Goal: Information Seeking & Learning: Learn about a topic

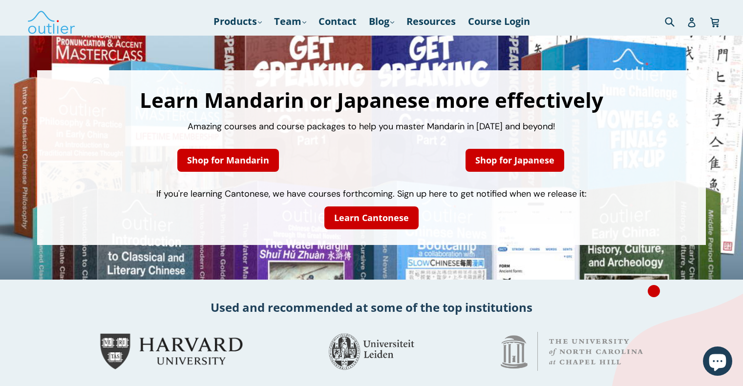
click at [386, 100] on h1 "Learn Mandarin or Japanese more effectively" at bounding box center [371, 100] width 649 height 21
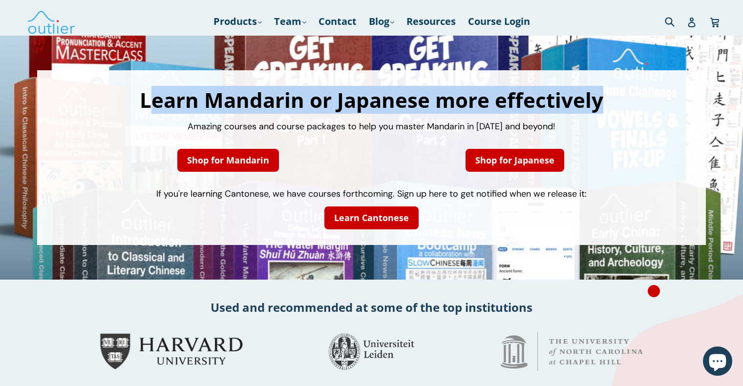
click at [386, 100] on h1 "Learn Mandarin or Japanese more effectively" at bounding box center [371, 100] width 649 height 21
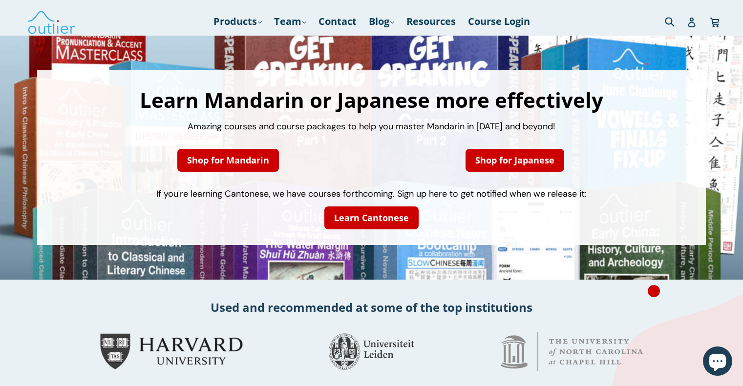
click at [386, 117] on div "Learn Mandarin or Japanese more effectively Amazing courses and course packages…" at bounding box center [371, 157] width 649 height 155
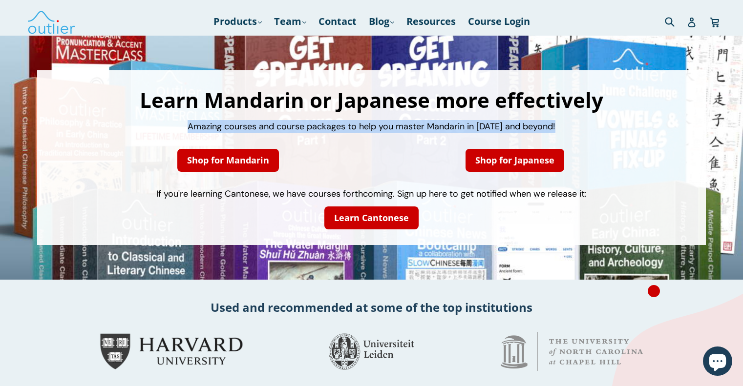
click at [386, 117] on div "Learn Mandarin or Japanese more effectively Amazing courses and course packages…" at bounding box center [371, 157] width 649 height 155
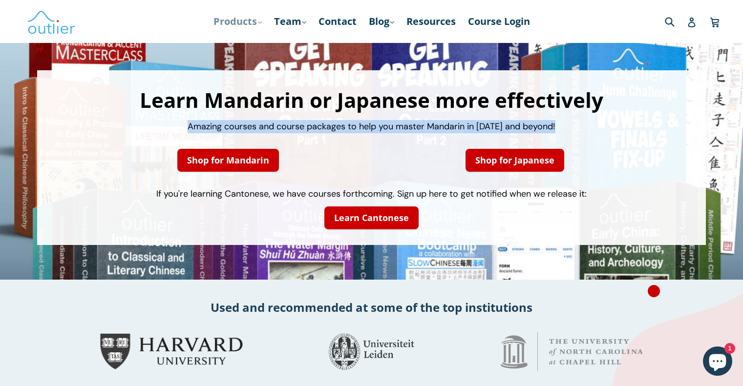
click at [236, 16] on link "Products .cls-1{fill:#231f20} expand" at bounding box center [237, 22] width 58 height 18
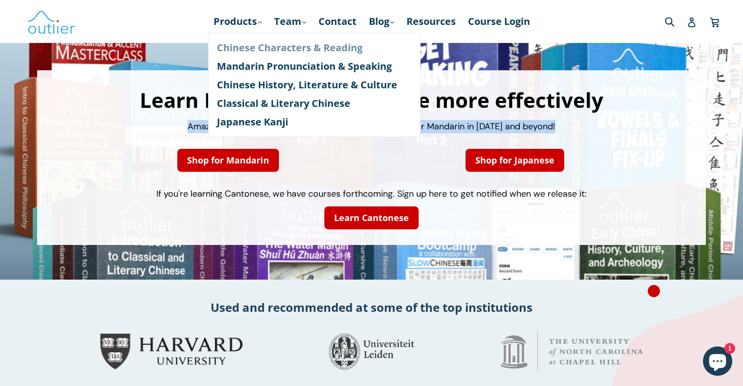
click at [243, 49] on link "Chinese Characters & Reading" at bounding box center [314, 48] width 195 height 19
